Goal: Register for event/course

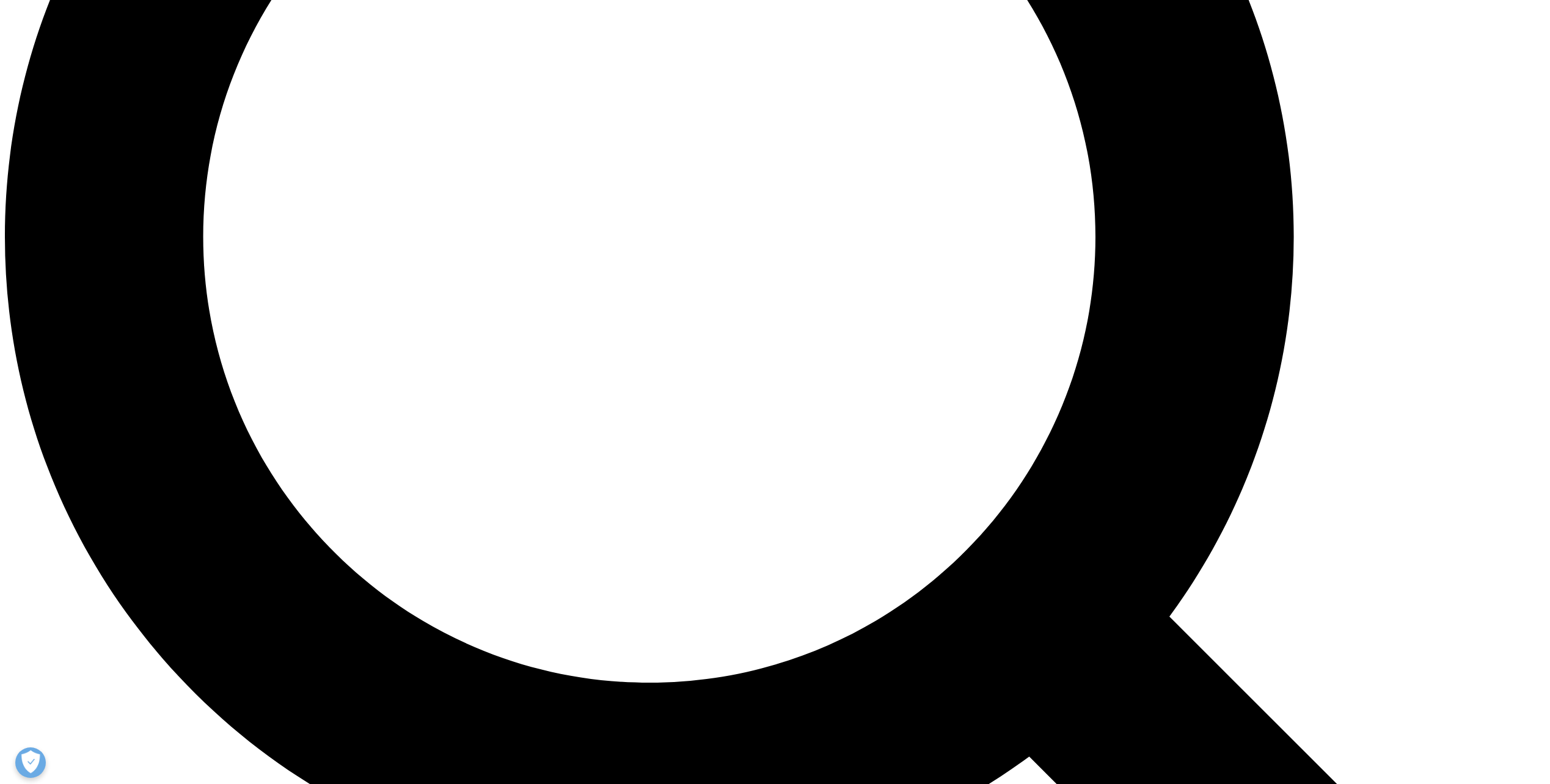
scroll to position [2016, 0]
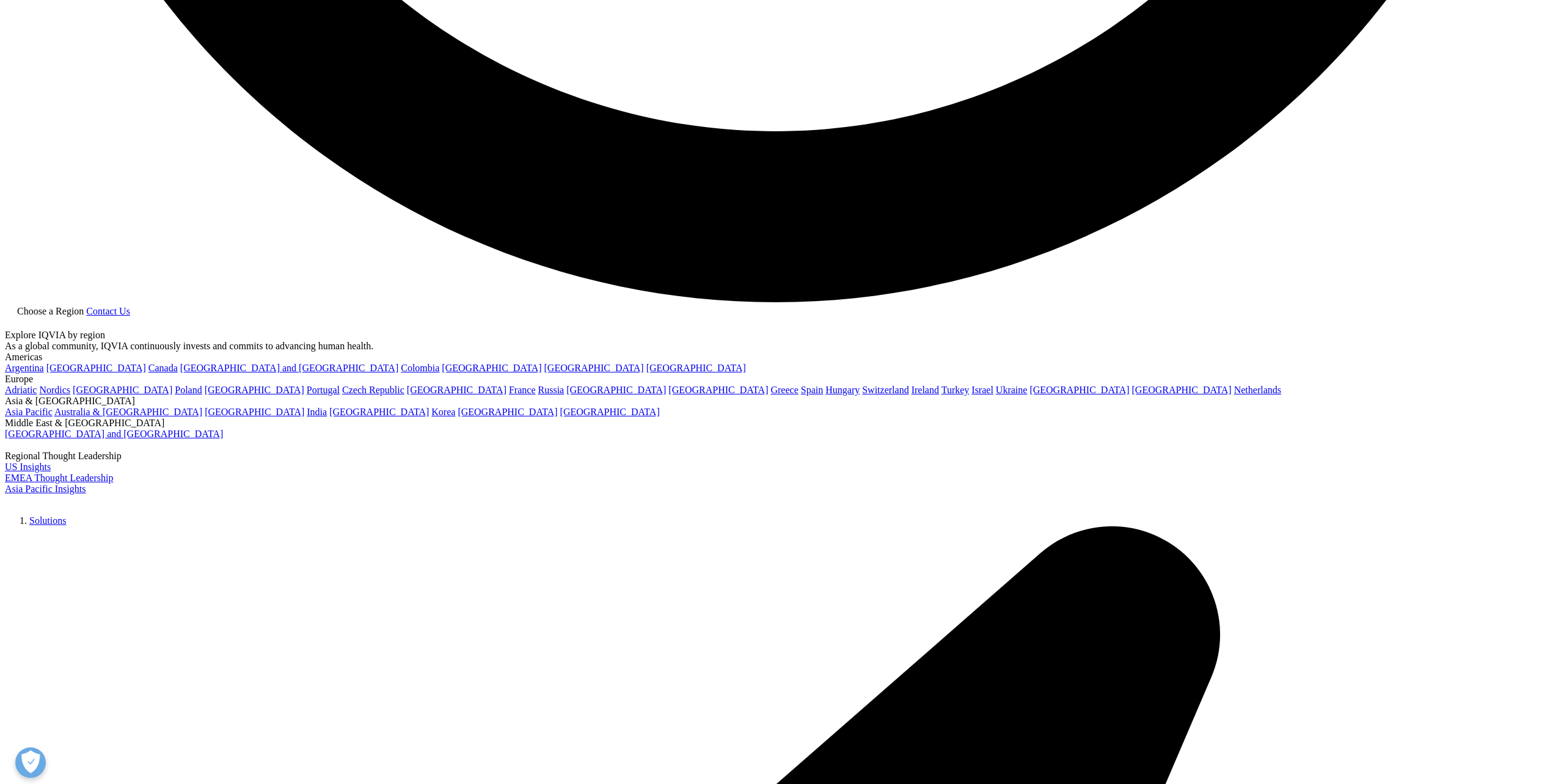
scroll to position [4399, 0]
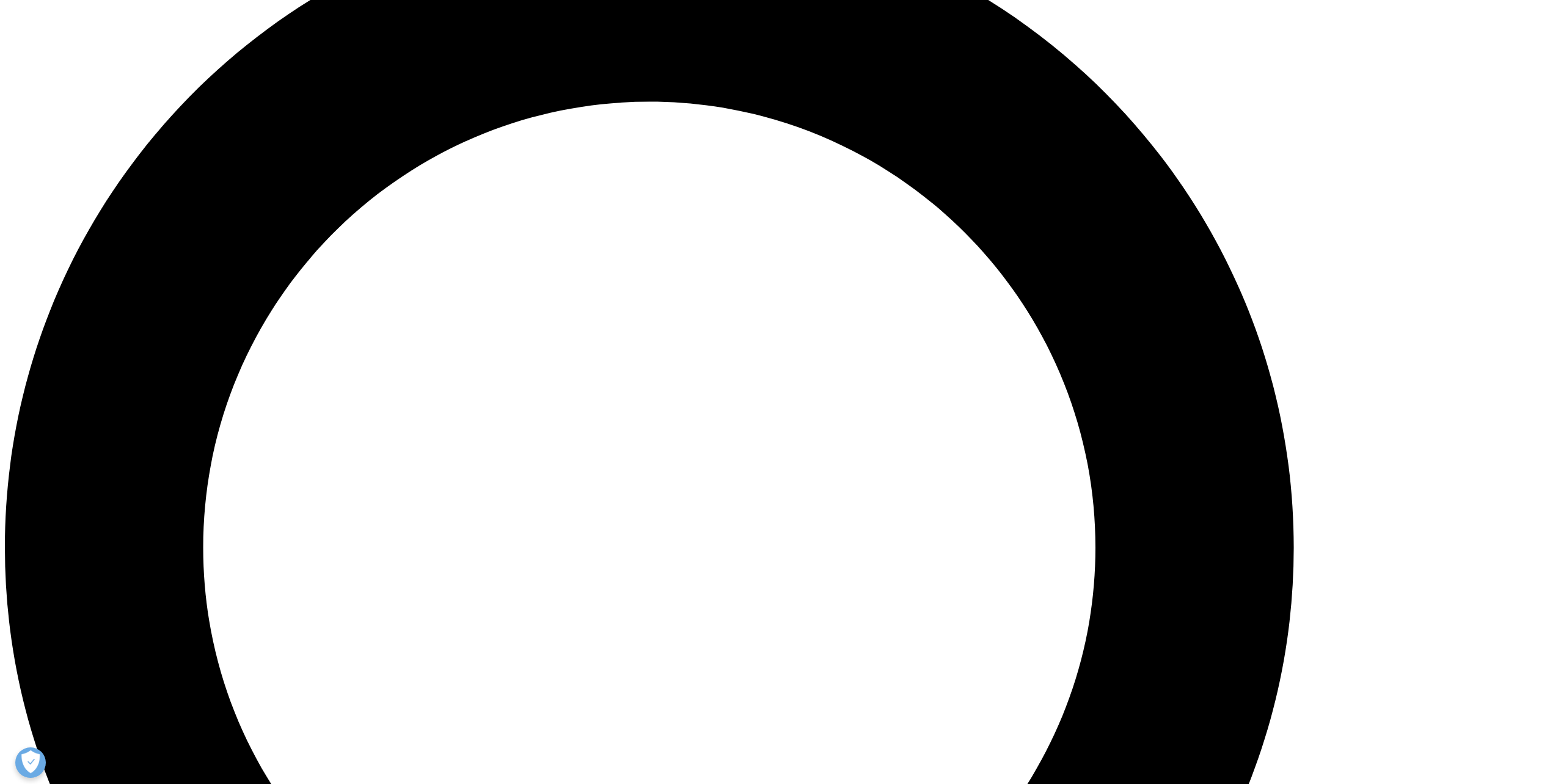
scroll to position [1649, 0]
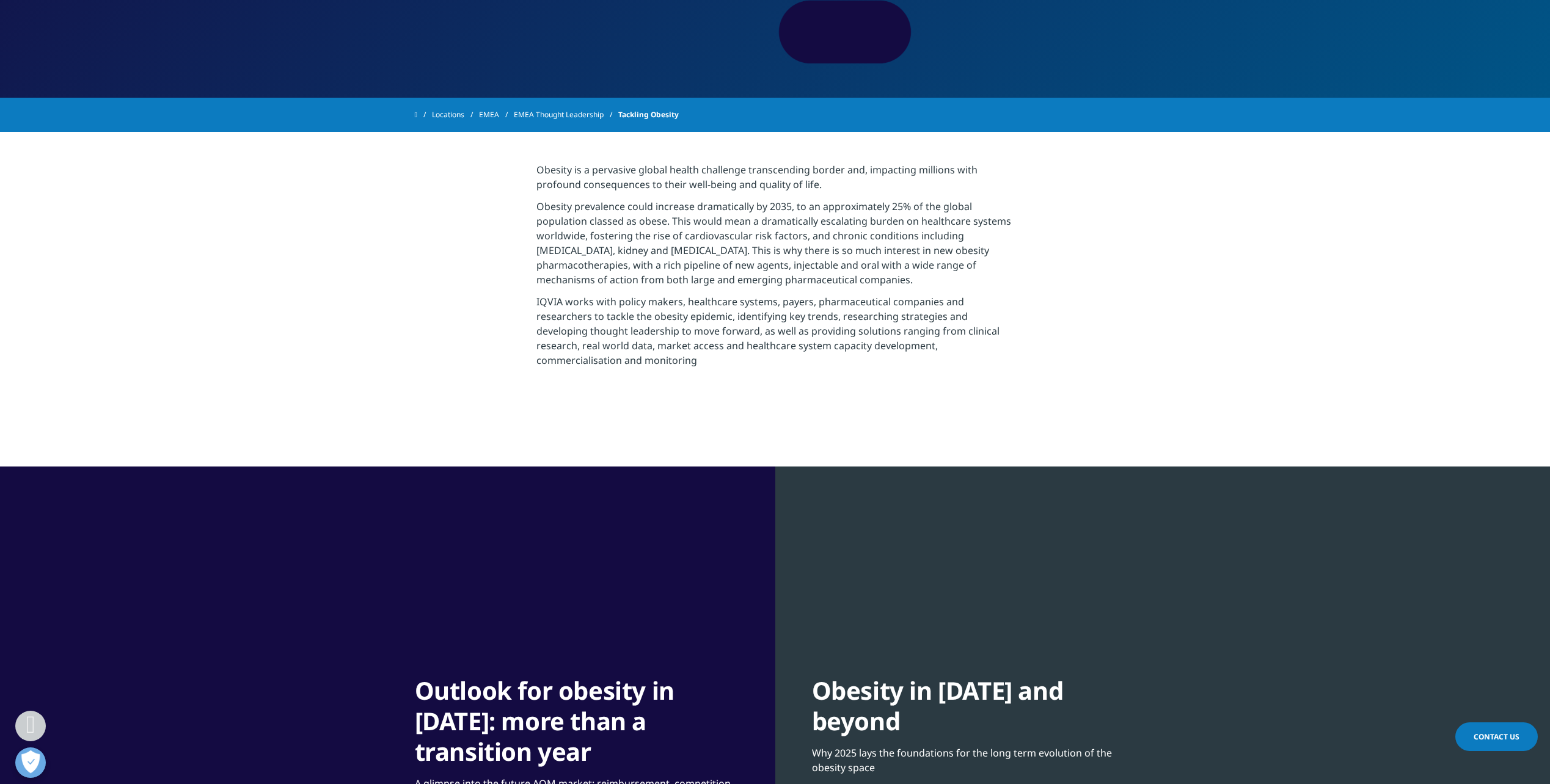
scroll to position [489, 0]
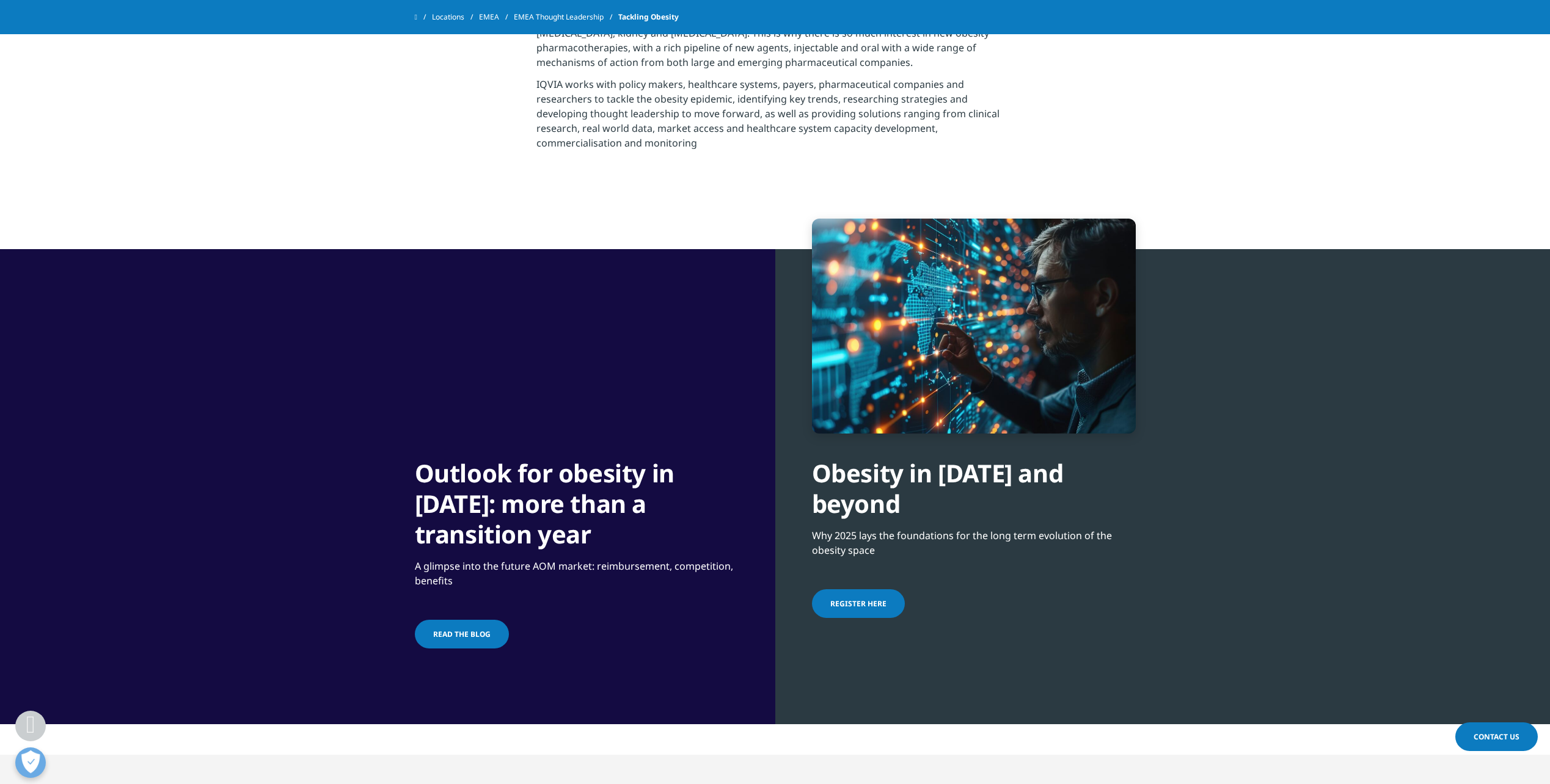
drag, startPoint x: 870, startPoint y: 499, endPoint x: 873, endPoint y: 507, distance: 8.5
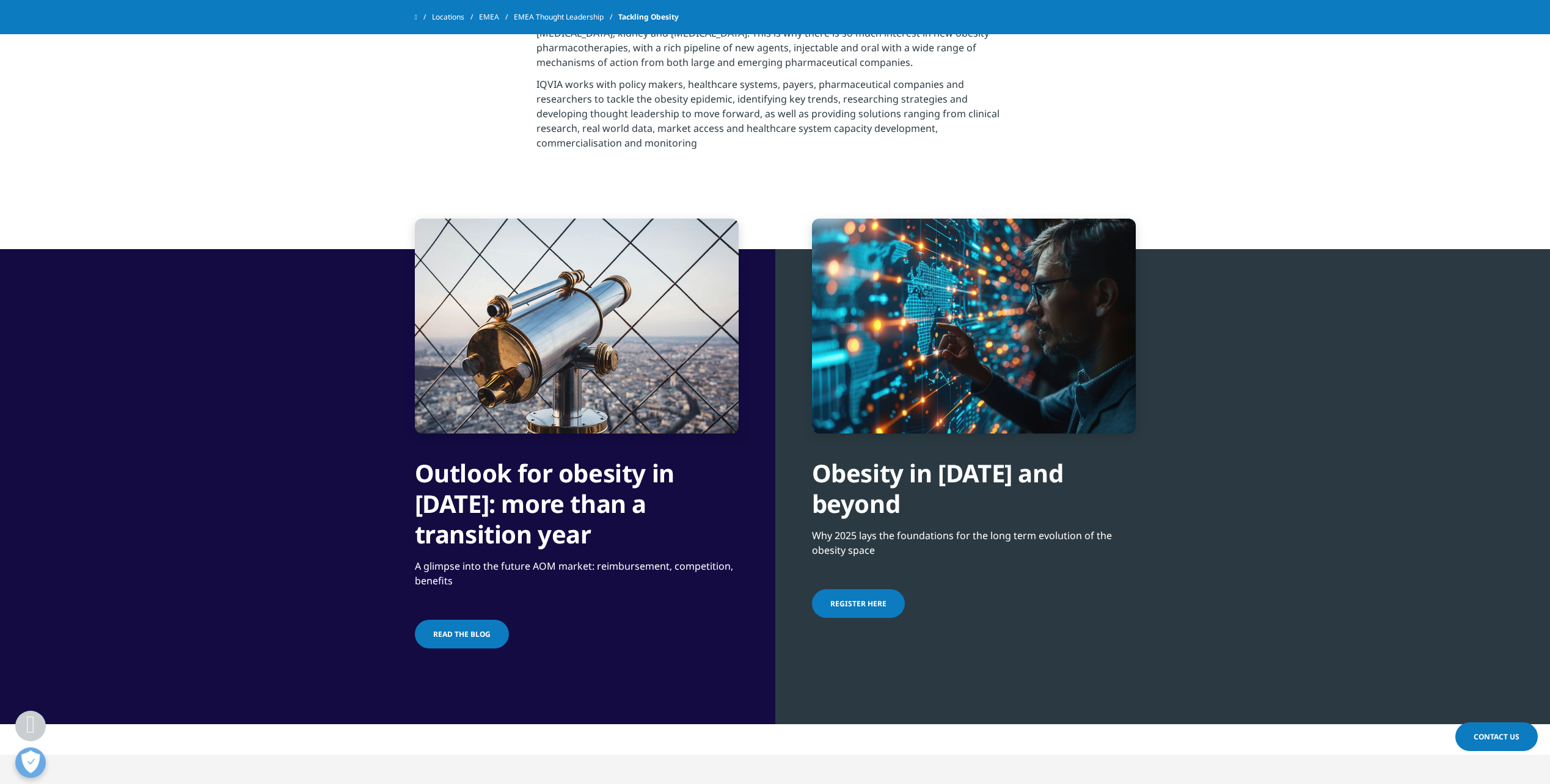
click at [870, 499] on div "Obesity in [DATE] and beyond" at bounding box center [973, 476] width 324 height 86
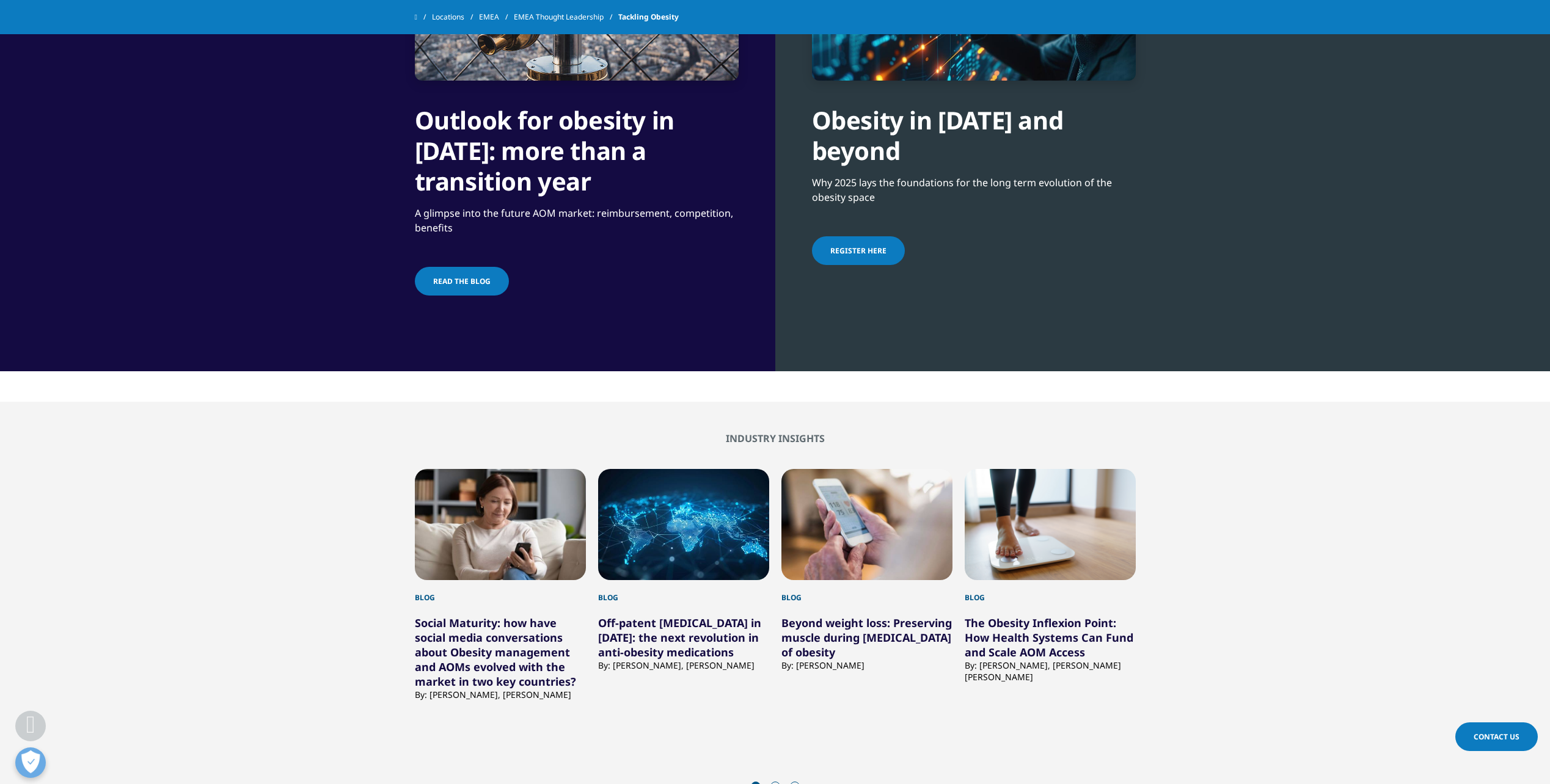
scroll to position [856, 0]
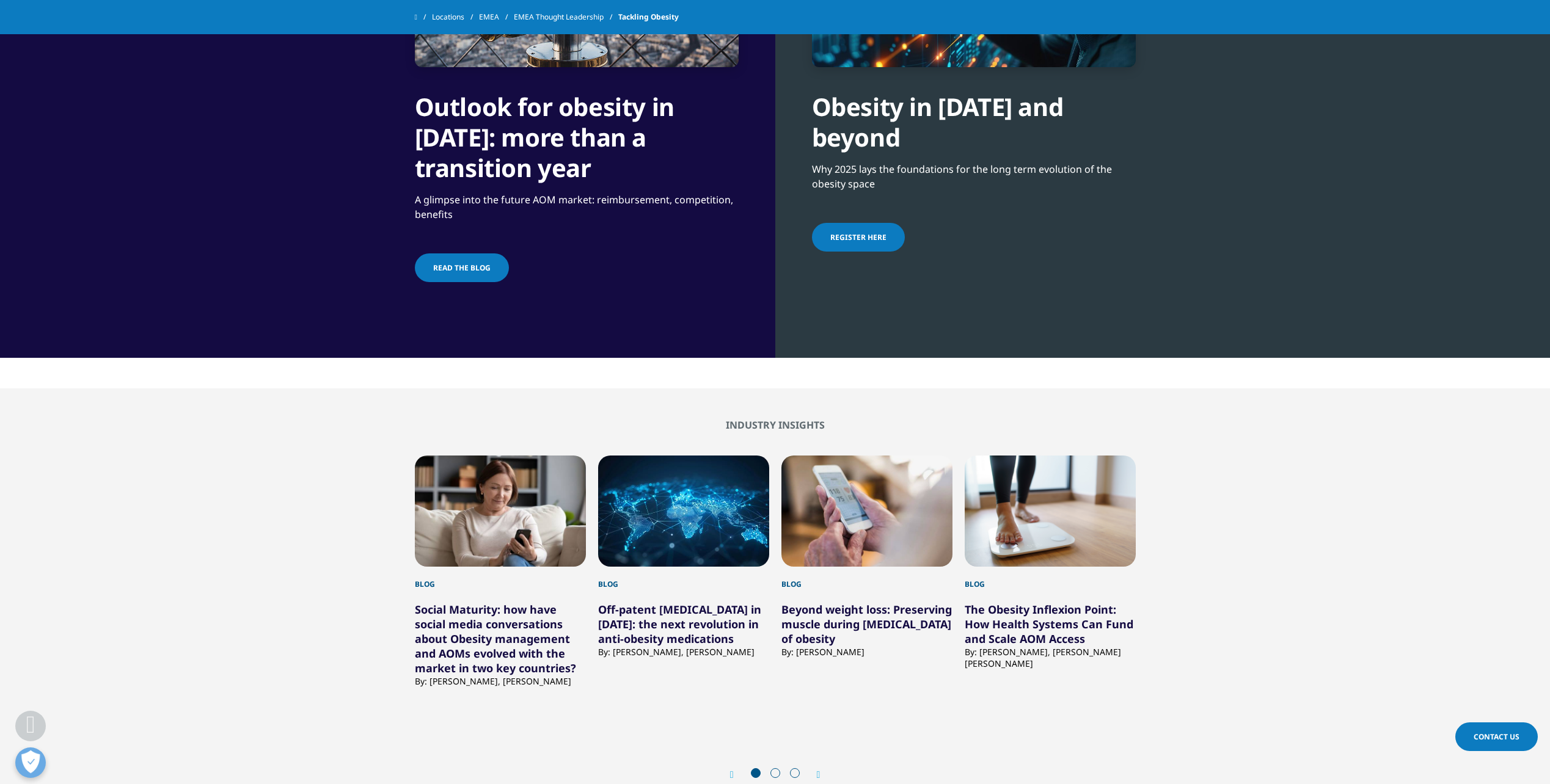
click at [876, 241] on span "Register here" at bounding box center [858, 237] width 56 height 10
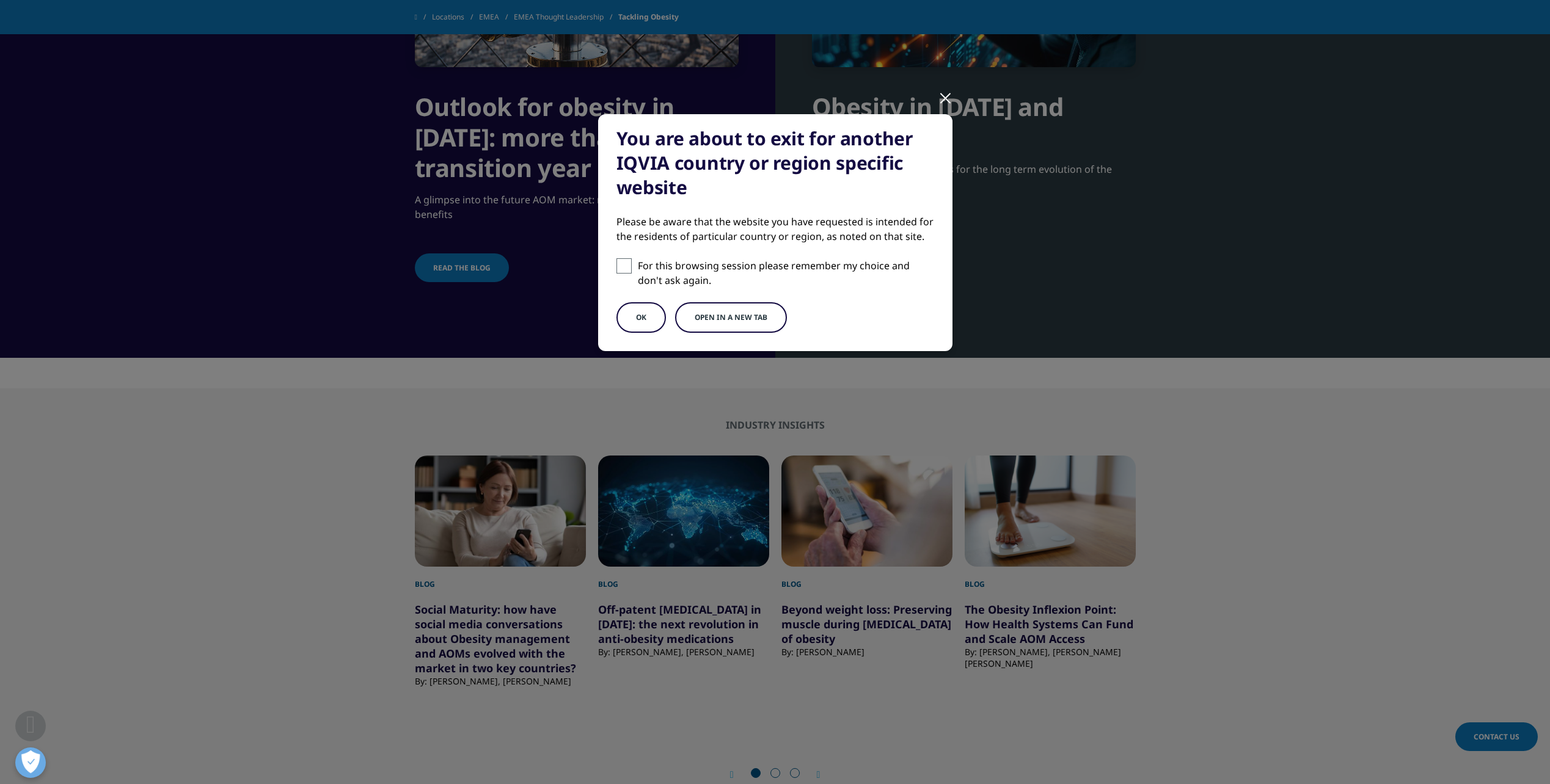
click at [652, 319] on button "OK" at bounding box center [641, 317] width 49 height 30
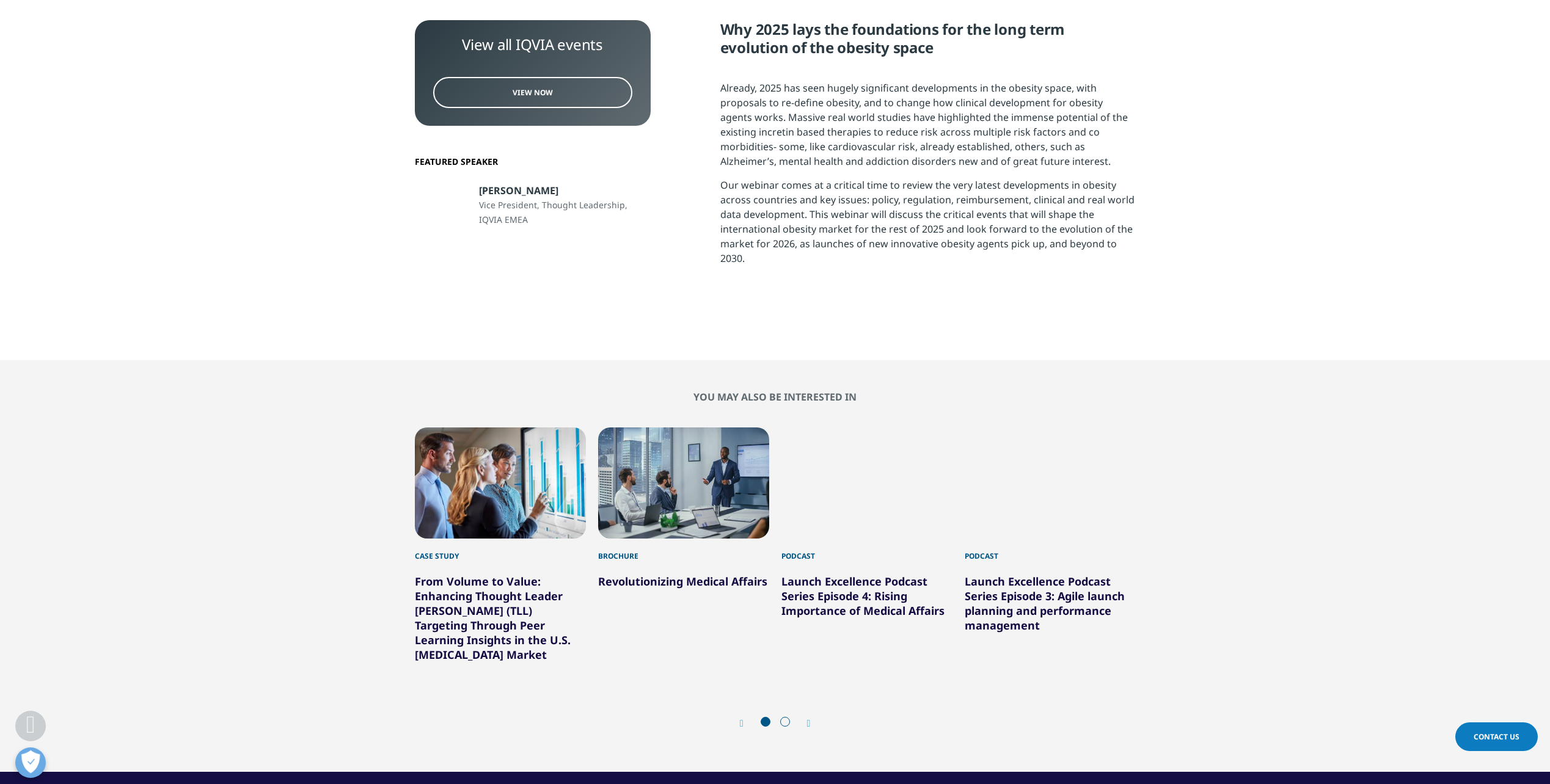
scroll to position [428, 0]
